Goal: Transaction & Acquisition: Register for event/course

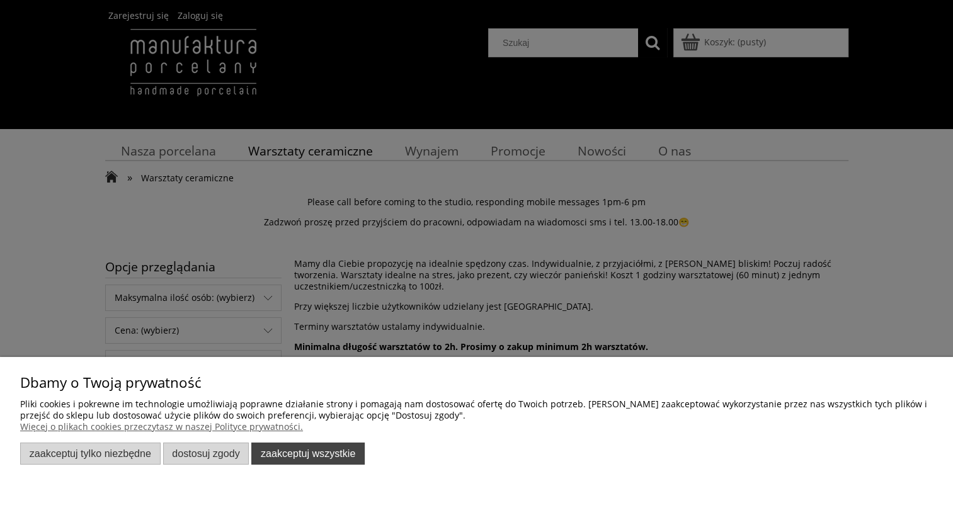
click at [306, 455] on button "Zaakceptuj wszystkie" at bounding box center [307, 454] width 113 height 22
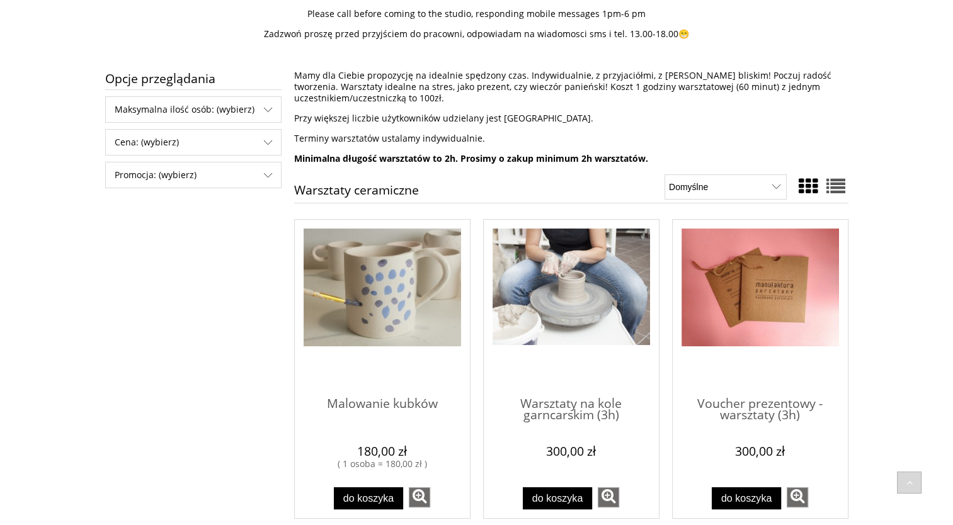
scroll to position [189, 0]
click at [570, 412] on span "Warsztaty na kole garncarskim (3h)" at bounding box center [570, 404] width 157 height 38
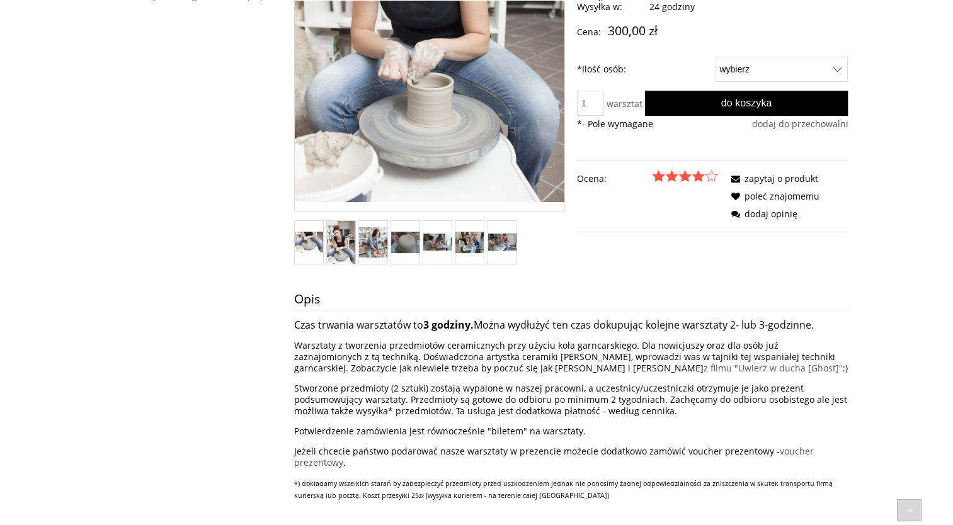
scroll to position [315, 0]
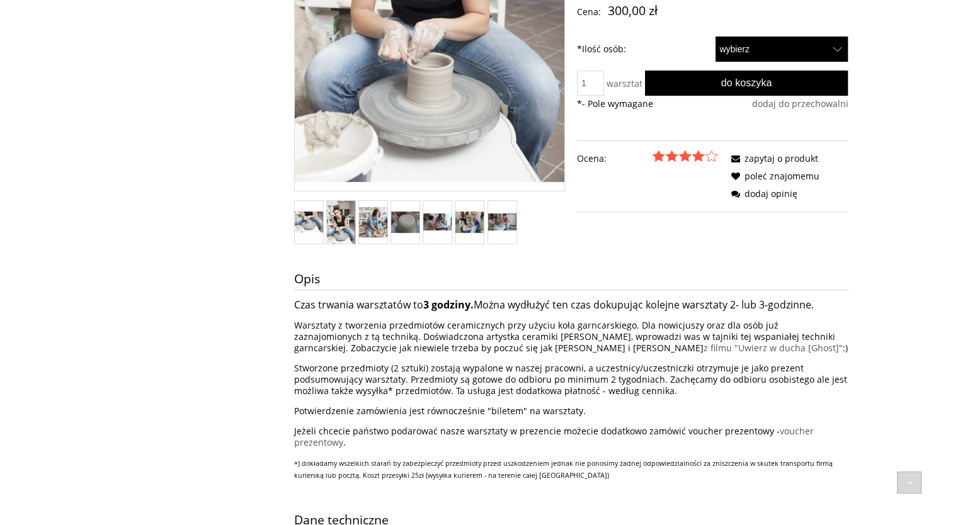
click at [760, 54] on select "wybierz 1 2" at bounding box center [781, 49] width 133 height 25
select select "51"
click at [715, 37] on select "wybierz 1 2" at bounding box center [781, 49] width 133 height 25
click at [491, 325] on p "Warsztaty z tworzenia przedmiotów ceramicznych przy użyciu koła garncarskiego. …" at bounding box center [571, 337] width 554 height 34
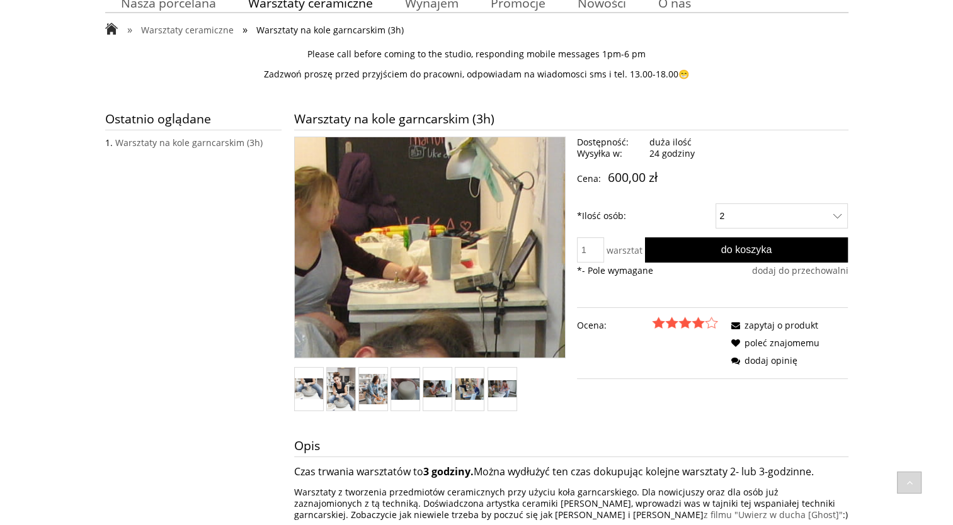
scroll to position [126, 0]
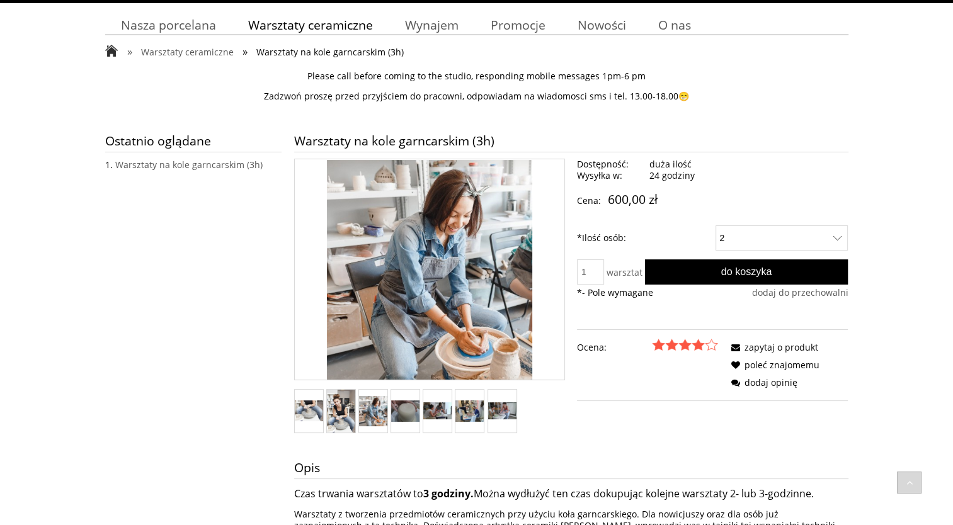
click at [367, 417] on img "Miniaturka 3 z 7. warsztaty toczenie na kole2.jpg. Naciśnij Enter lub spację, a…" at bounding box center [373, 411] width 28 height 30
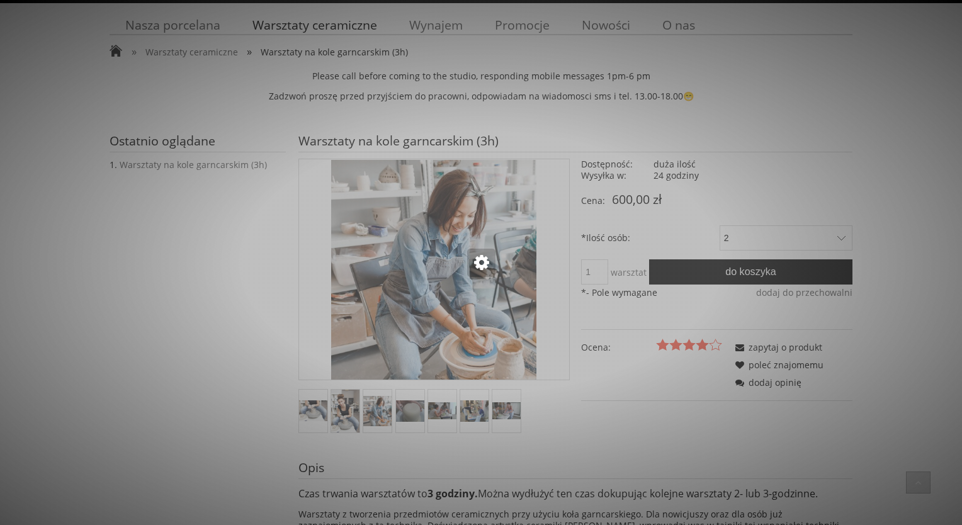
click at [410, 407] on div at bounding box center [481, 262] width 962 height 525
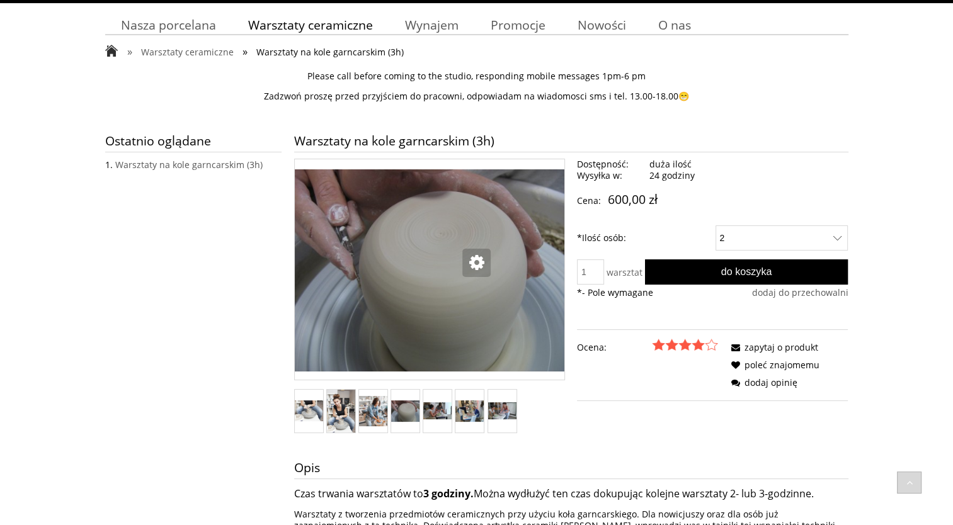
click at [410, 409] on img "Miniaturka 4 z 7. warsztaty1.jpg. Naciśnij Enter lub spację, aby otworzyć wybra…" at bounding box center [405, 410] width 28 height 21
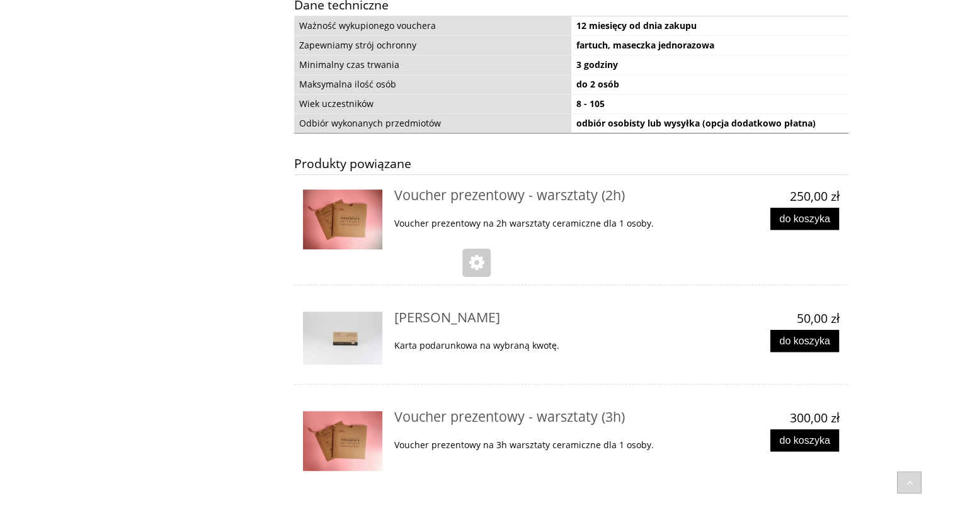
scroll to position [882, 0]
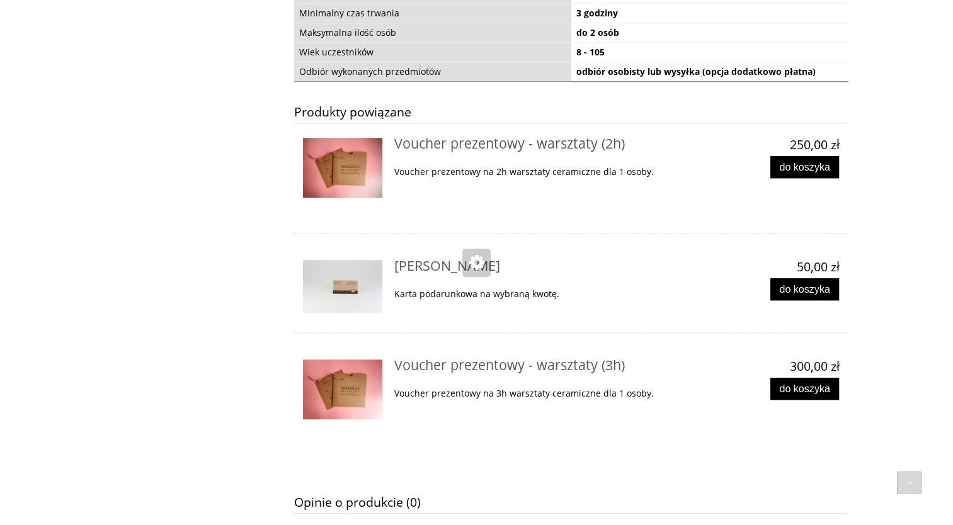
click at [129, 184] on div "Ostatnio oglądane Warsztaty na kole garncarskim (3h) Warsztaty na kole garncars…" at bounding box center [471, 42] width 756 height 1348
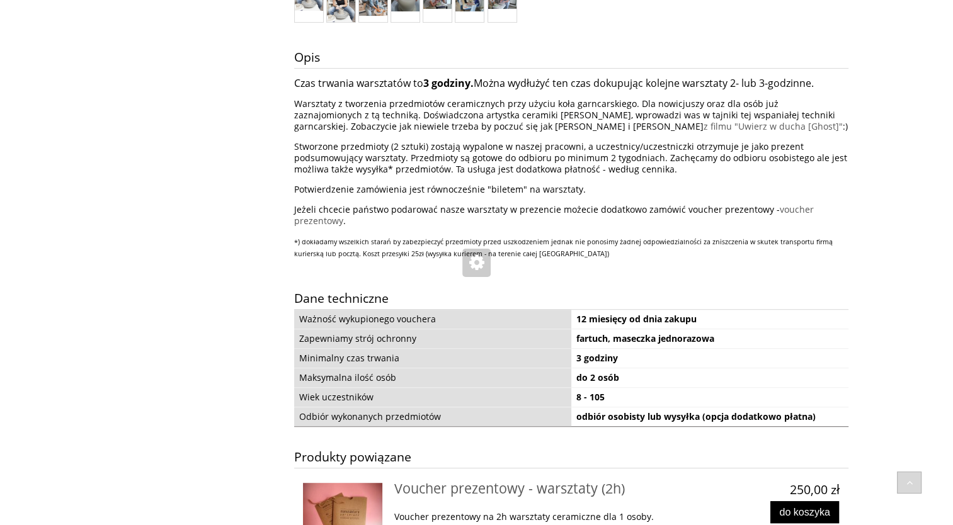
scroll to position [520, 0]
